Goal: Find specific page/section: Find specific page/section

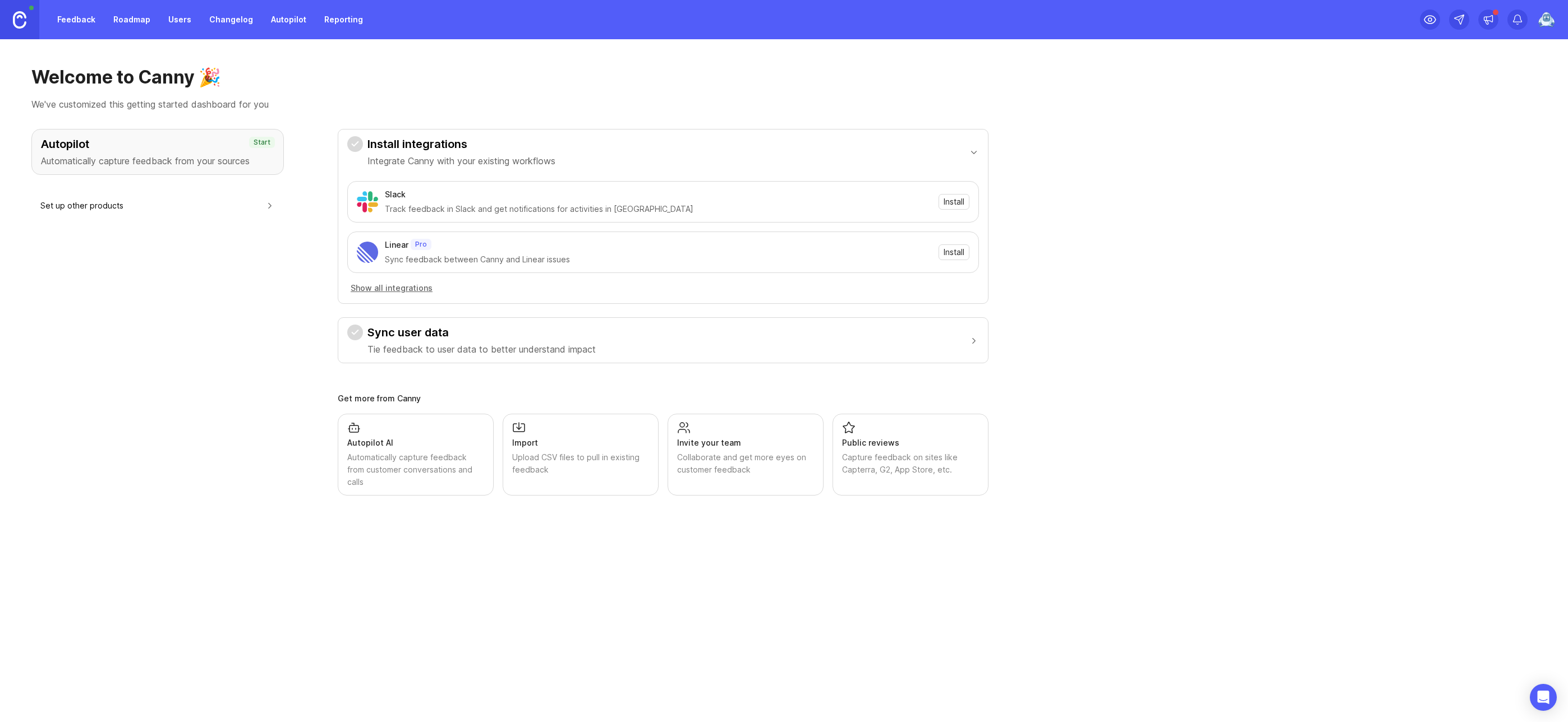
click at [268, 242] on div "Autopilot Automatically capture feedback from your sources Start Set up other p…" at bounding box center [158, 312] width 252 height 367
click at [1548, 12] on img at bounding box center [1547, 20] width 21 height 21
click at [13, 19] on img at bounding box center [19, 20] width 13 height 17
click at [151, 296] on div "Autopilot Automatically capture feedback from your sources Start Set up other p…" at bounding box center [158, 312] width 252 height 367
click at [196, 18] on div "Feedback Roadmap Users Changelog Autopilot Reporting" at bounding box center [209, 20] width 320 height 21
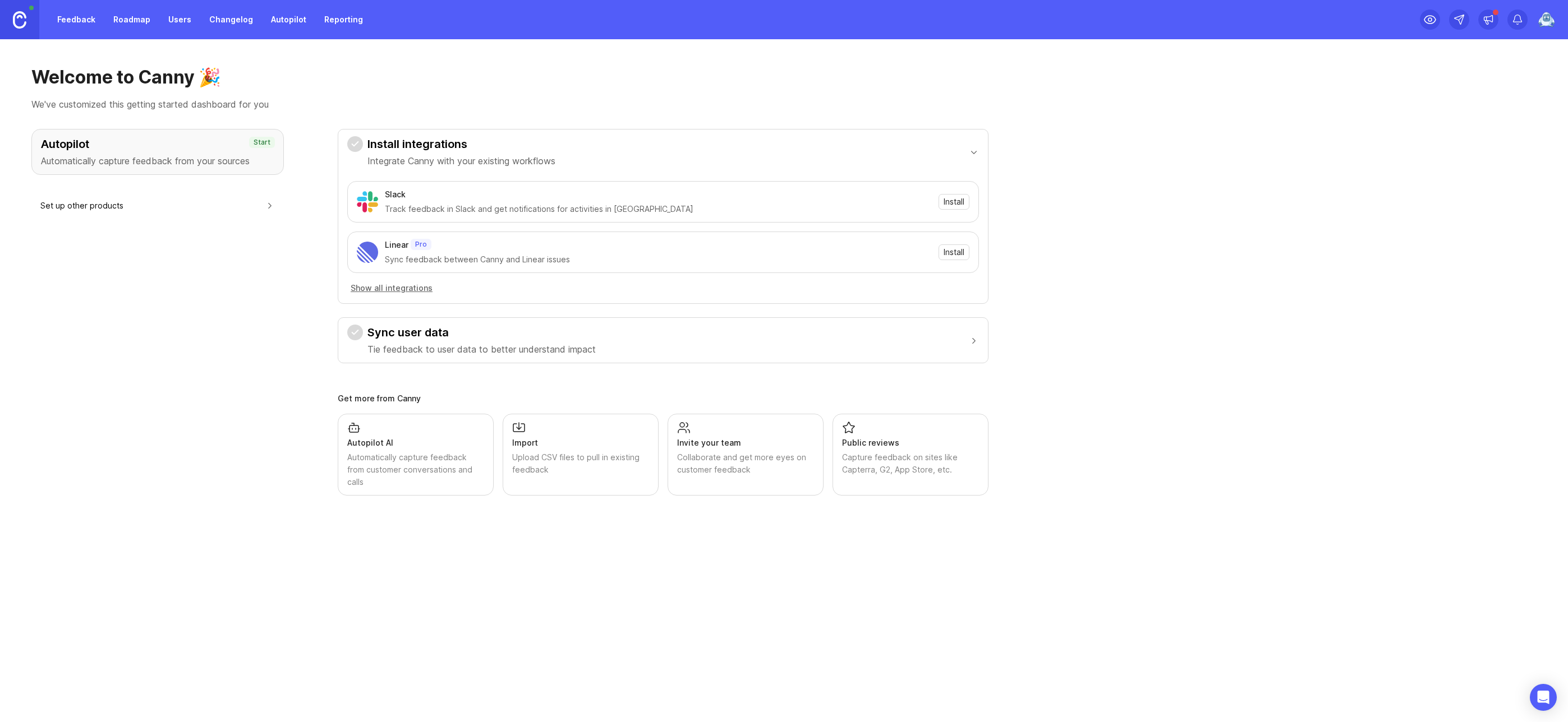
click at [184, 18] on link "Users" at bounding box center [179, 20] width 37 height 21
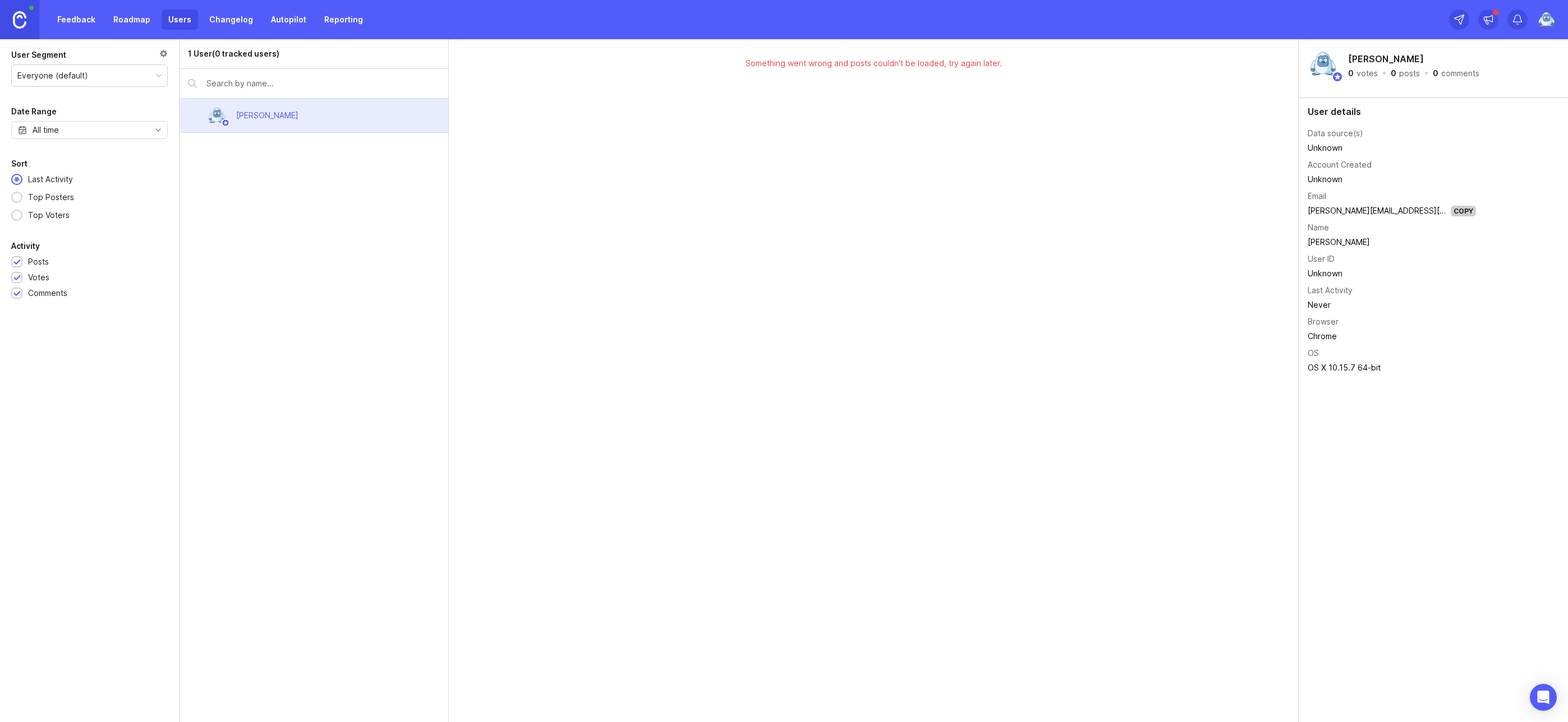
click at [821, 348] on div "Something went wrong and posts couldn't be loaded, try again later." at bounding box center [873, 380] width 849 height 683
click at [1551, 19] on img at bounding box center [1547, 20] width 21 height 21
click at [1028, 345] on div "Something went wrong and posts couldn't be loaded, try again later." at bounding box center [873, 380] width 849 height 683
